Goal: Task Accomplishment & Management: Manage account settings

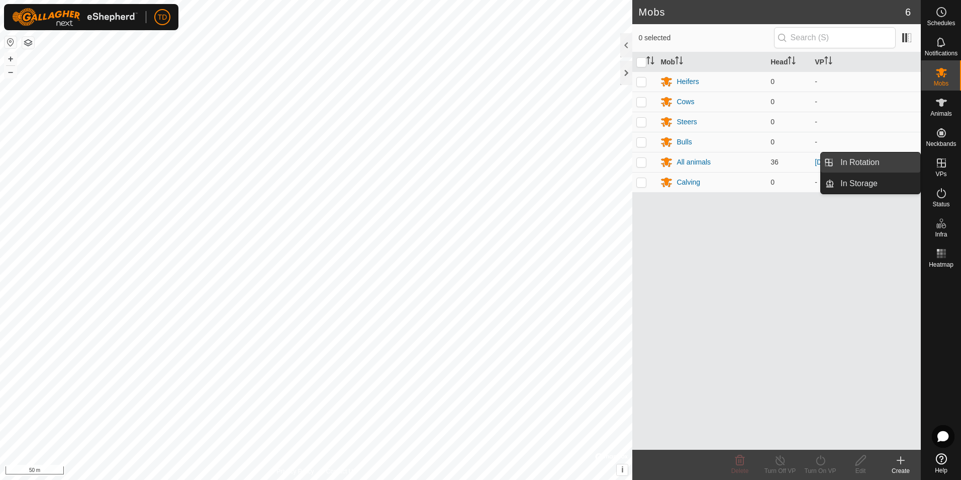
click at [871, 162] on link "In Rotation" at bounding box center [878, 162] width 86 height 20
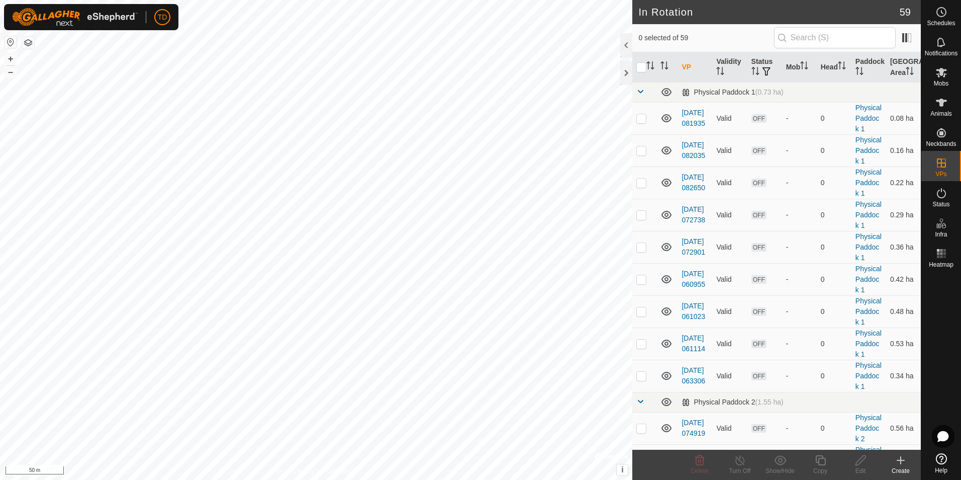
click at [899, 463] on icon at bounding box center [901, 460] width 12 height 12
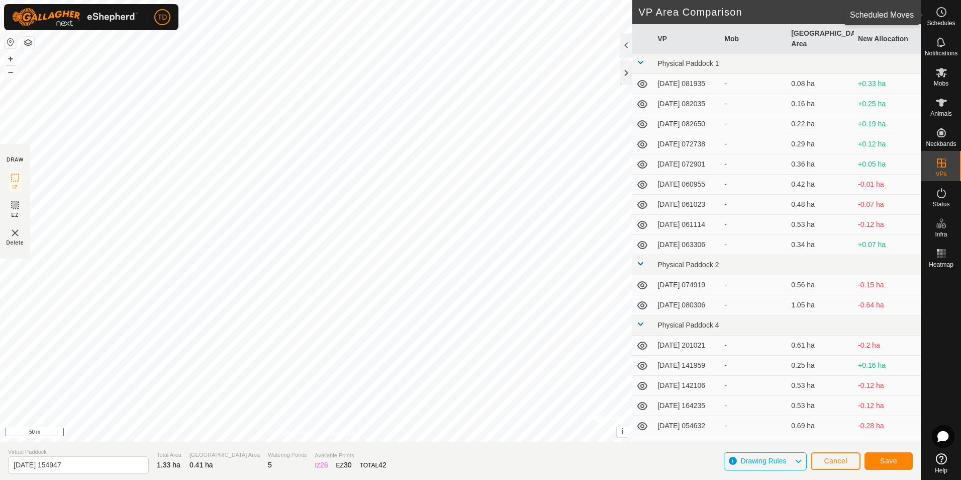
click at [942, 20] on span "Schedules" at bounding box center [941, 23] width 28 height 6
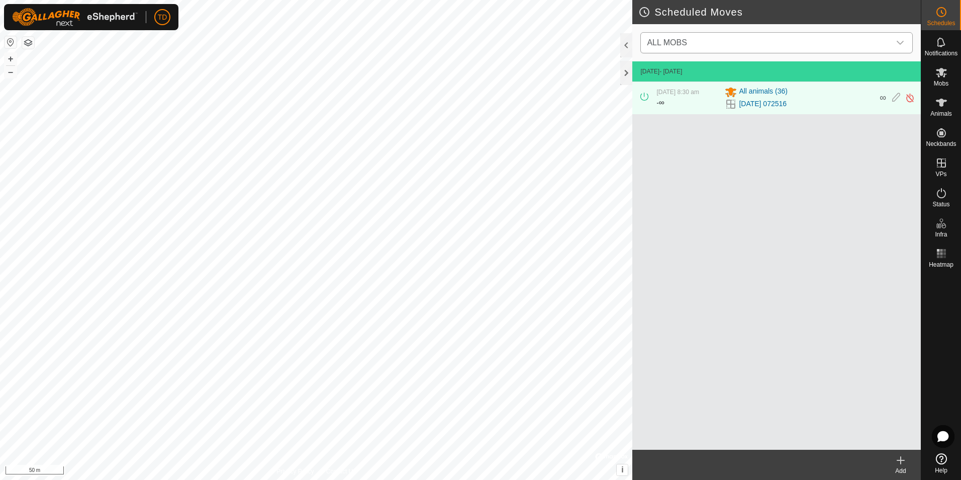
click at [902, 42] on icon "dropdown trigger" at bounding box center [901, 43] width 8 height 8
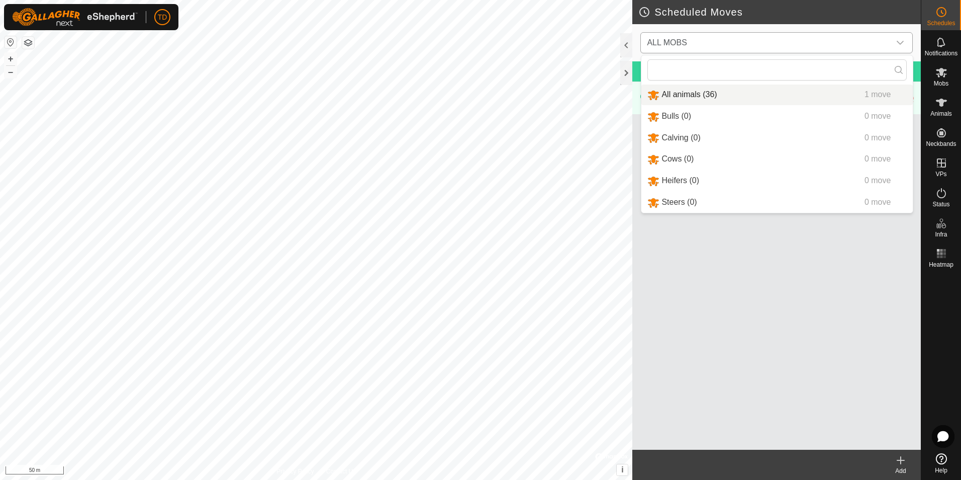
click at [699, 97] on li "All animals (36) 1 move" at bounding box center [778, 94] width 272 height 21
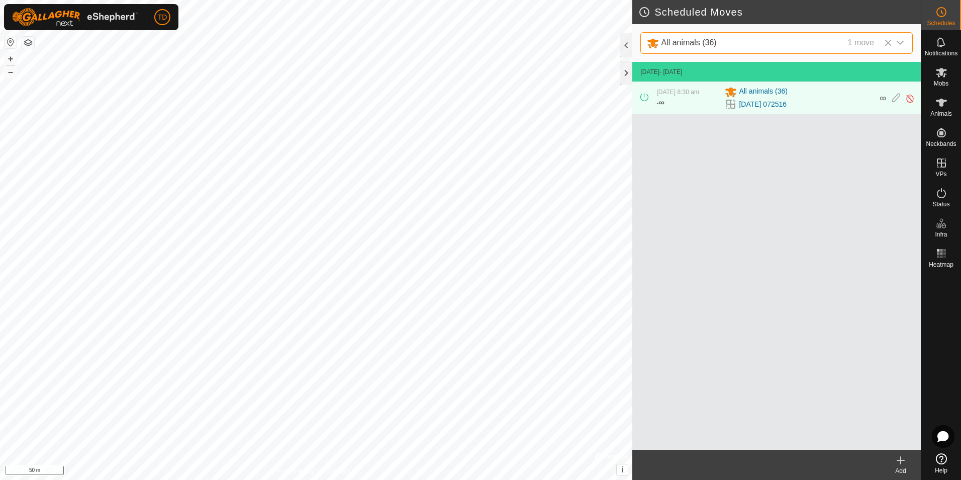
click at [900, 465] on icon at bounding box center [901, 460] width 12 height 12
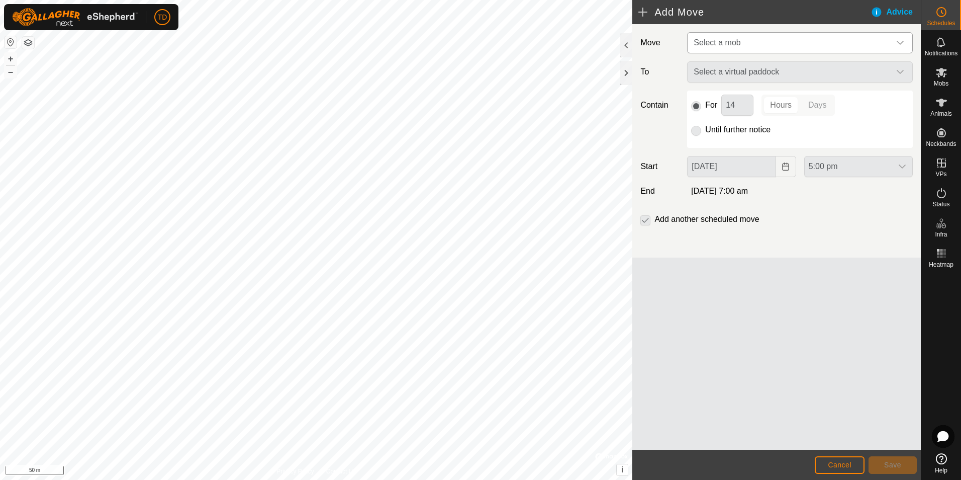
click at [903, 43] on icon "dropdown trigger" at bounding box center [901, 43] width 8 height 8
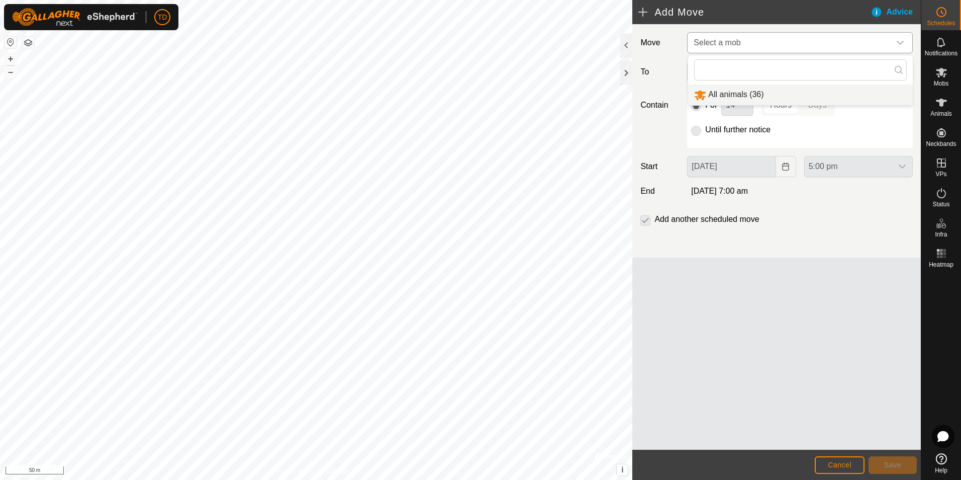
click at [728, 98] on li "All animals (36)" at bounding box center [800, 94] width 225 height 21
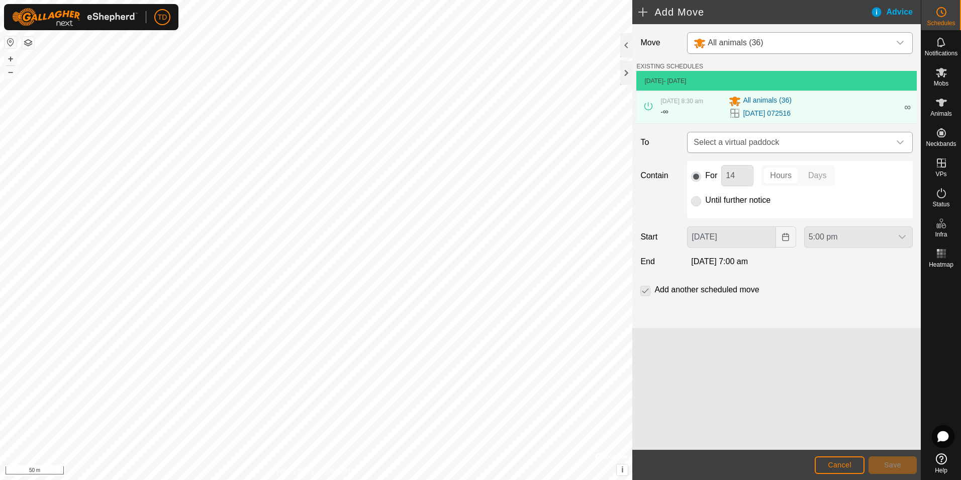
click at [898, 142] on icon "dropdown trigger" at bounding box center [901, 142] width 8 height 8
click at [727, 215] on li "[DATE] 200656 0.42 ha" at bounding box center [800, 214] width 213 height 15
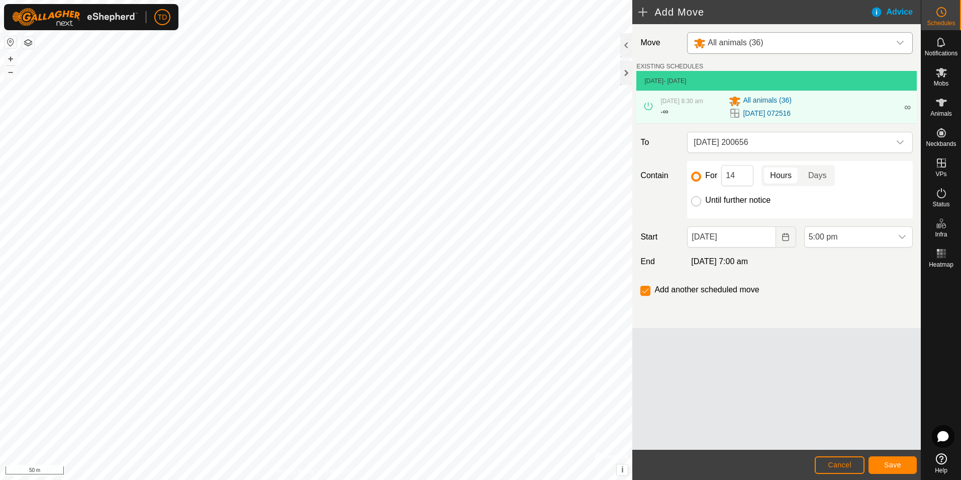
click at [699, 203] on input "Until further notice" at bounding box center [696, 201] width 10 height 10
radio input "true"
checkbox input "false"
click at [892, 465] on span "Save" at bounding box center [892, 465] width 17 height 8
